Goal: Task Accomplishment & Management: Use online tool/utility

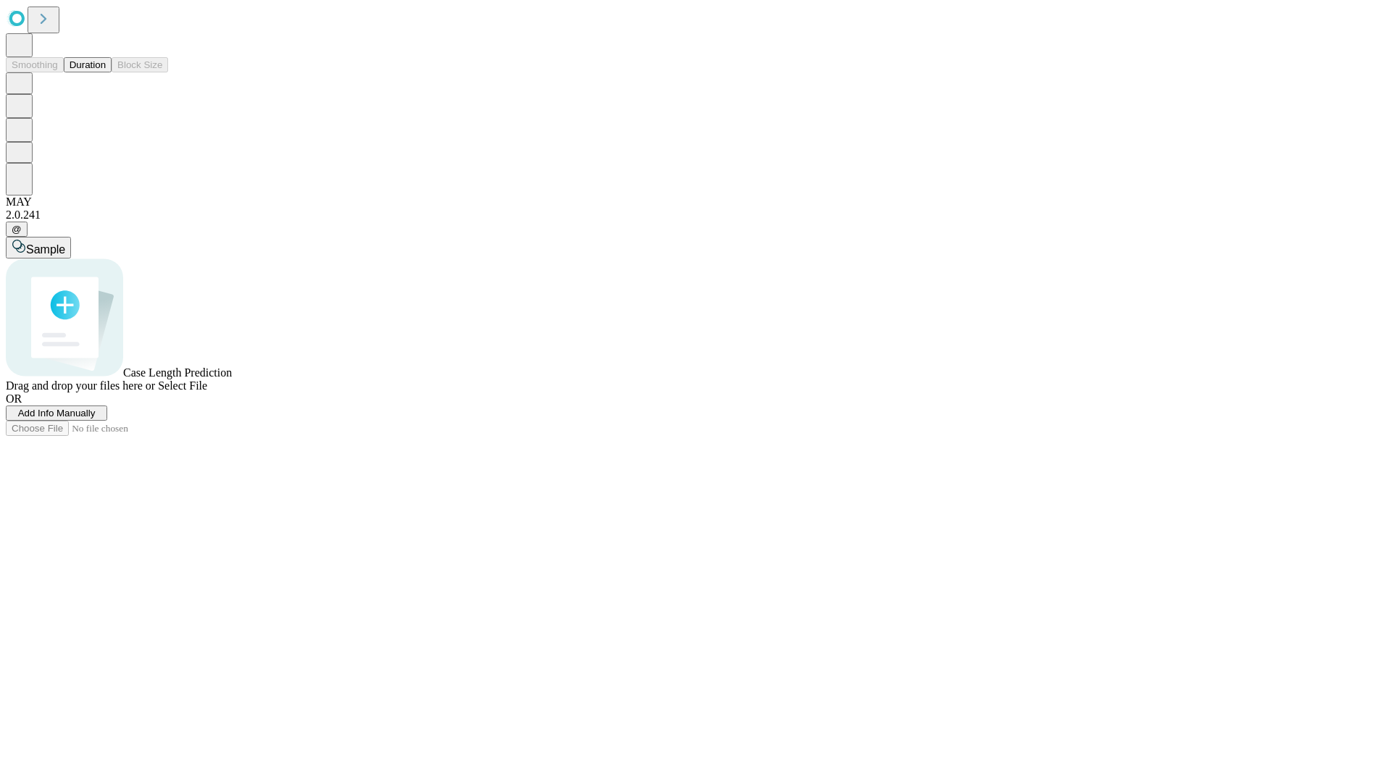
click at [106, 72] on button "Duration" at bounding box center [88, 64] width 48 height 15
click at [96, 419] on span "Add Info Manually" at bounding box center [57, 413] width 78 height 11
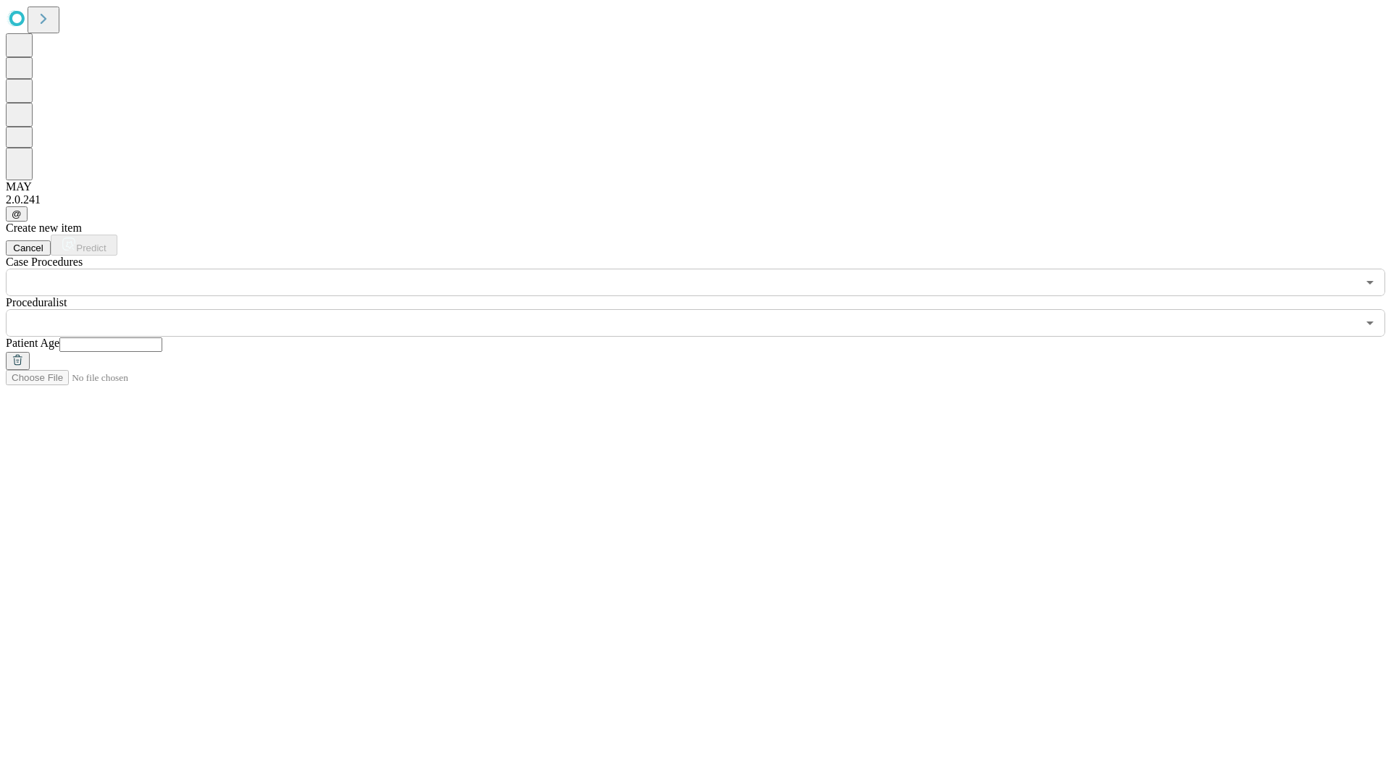
click at [162, 338] on input "text" at bounding box center [110, 345] width 103 height 14
type input "**"
click at [706, 309] on input "text" at bounding box center [681, 323] width 1351 height 28
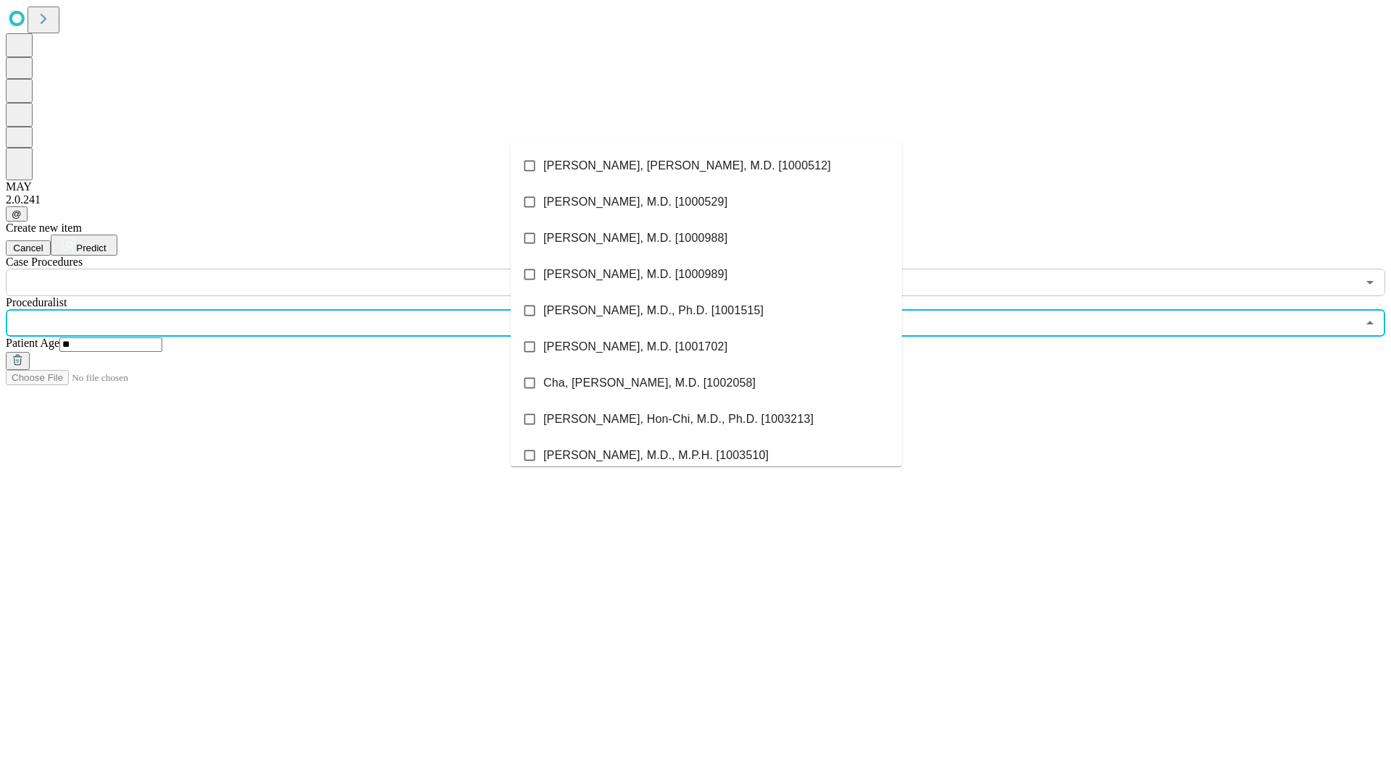
click at [706, 166] on li "[PERSON_NAME], [PERSON_NAME], M.D. [1000512]" at bounding box center [706, 166] width 391 height 36
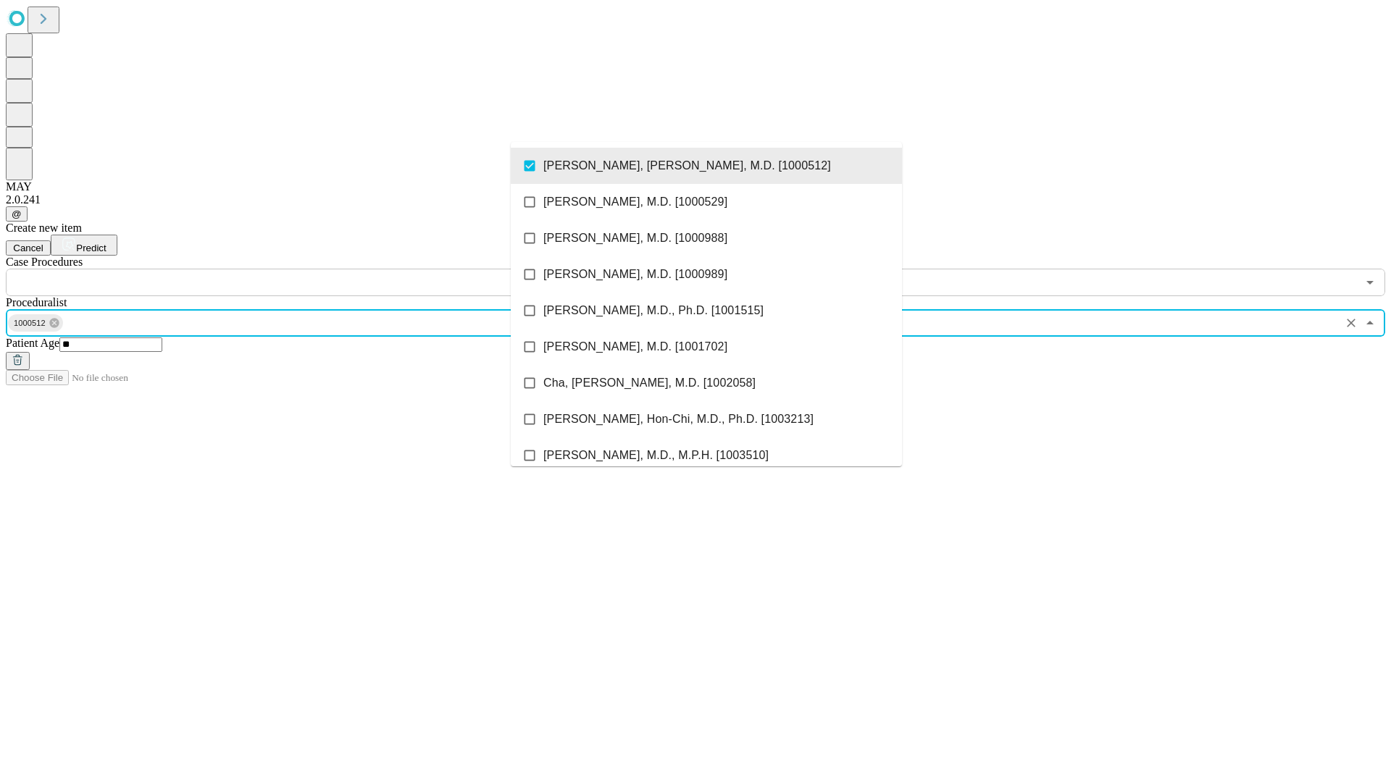
click at [304, 269] on input "text" at bounding box center [681, 283] width 1351 height 28
